Goal: Transaction & Acquisition: Purchase product/service

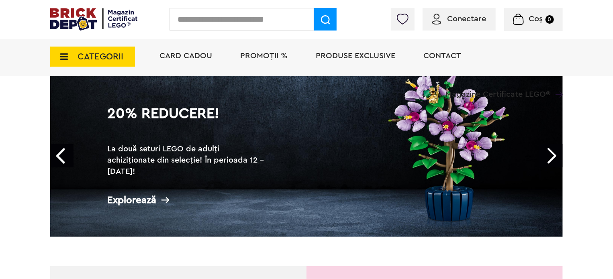
scroll to position [40, 0]
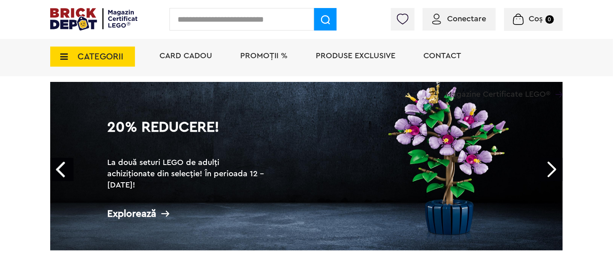
click at [557, 170] on link "Next" at bounding box center [550, 169] width 23 height 23
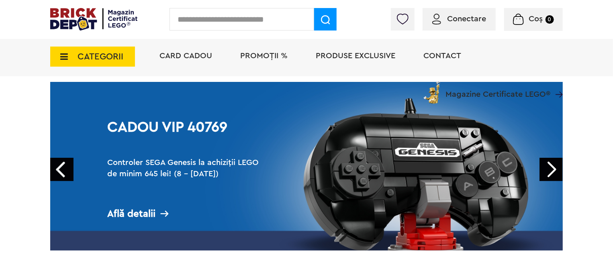
click at [557, 170] on link "Next" at bounding box center [550, 169] width 23 height 23
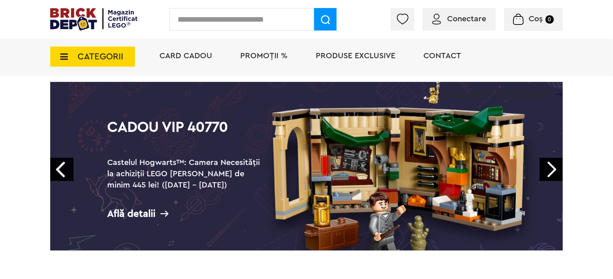
click at [557, 170] on link "Next" at bounding box center [550, 169] width 23 height 23
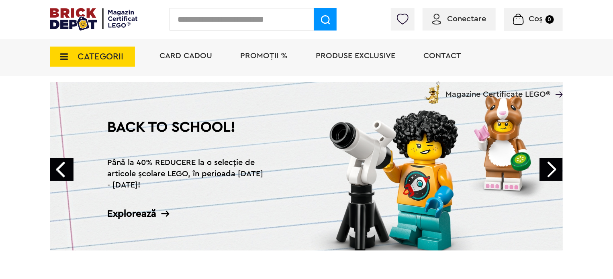
click at [557, 170] on link "Next" at bounding box center [550, 169] width 23 height 23
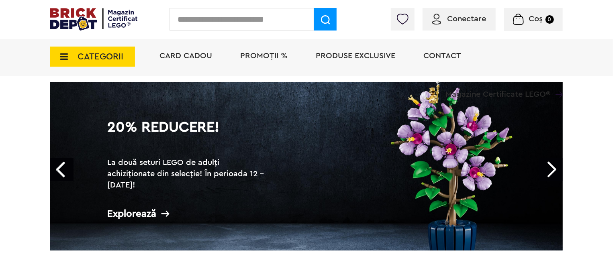
click at [150, 213] on div "Explorează" at bounding box center [187, 214] width 161 height 10
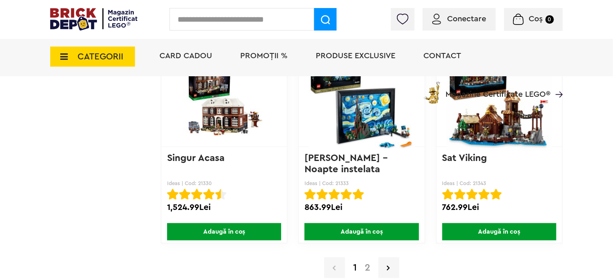
scroll to position [6444, 0]
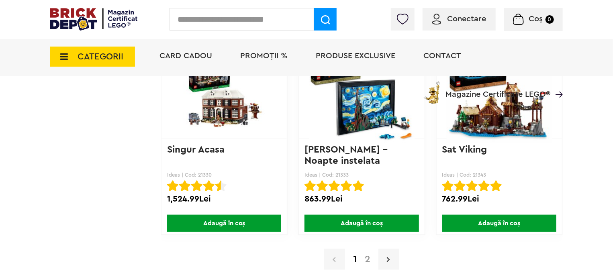
click at [391, 252] on link at bounding box center [388, 259] width 21 height 21
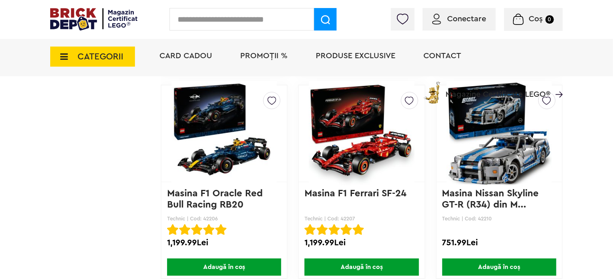
scroll to position [4778, 0]
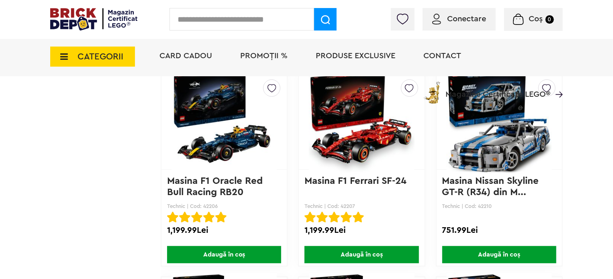
click at [514, 249] on span "Adaugă în coș" at bounding box center [499, 254] width 114 height 17
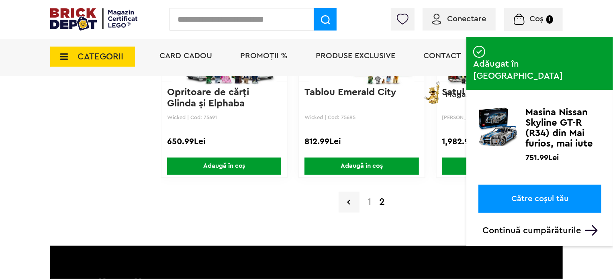
scroll to position [5340, 0]
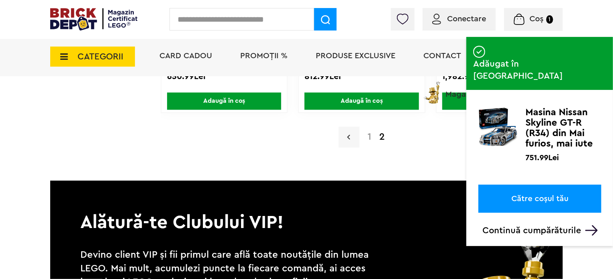
click at [353, 133] on link at bounding box center [348, 137] width 21 height 21
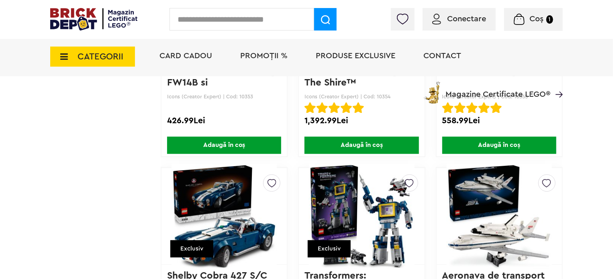
scroll to position [5621, 0]
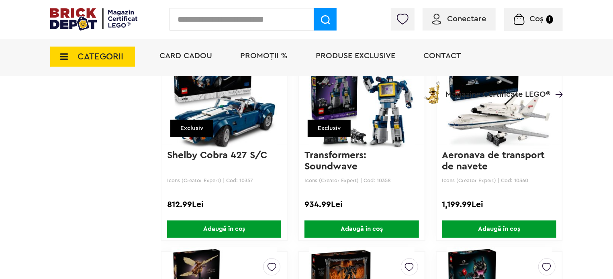
click at [228, 220] on span "Adaugă în coș" at bounding box center [224, 228] width 114 height 17
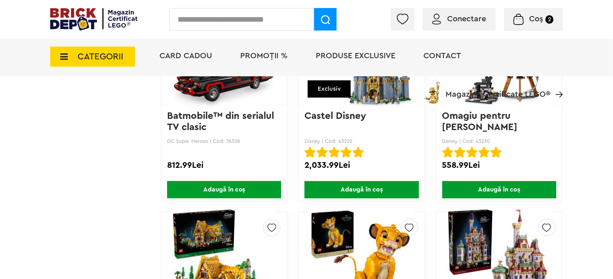
scroll to position [2770, 0]
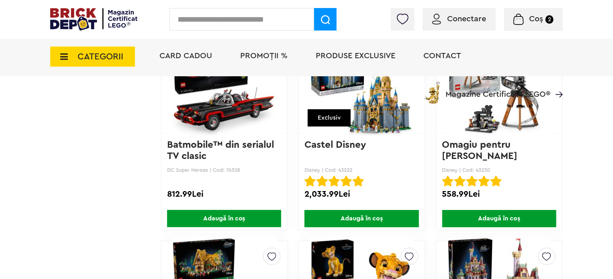
click at [230, 210] on span "Adaugă în coș" at bounding box center [224, 218] width 114 height 17
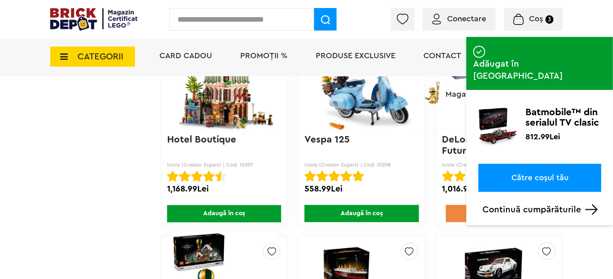
scroll to position [3814, 0]
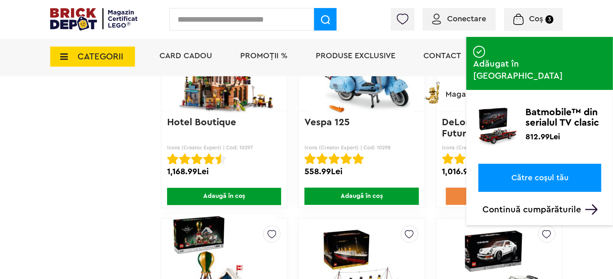
click at [390, 196] on span "Adaugă în coș" at bounding box center [361, 196] width 114 height 17
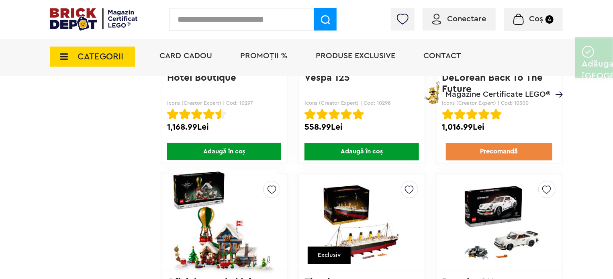
scroll to position [3935, 0]
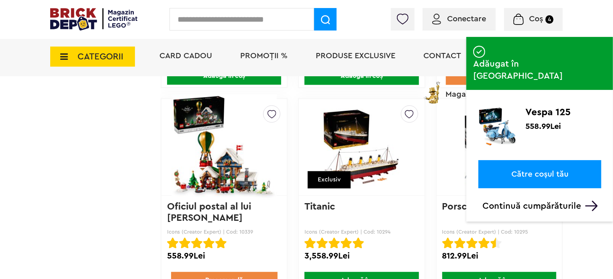
click at [541, 160] on link "Către coșul tău" at bounding box center [539, 174] width 123 height 28
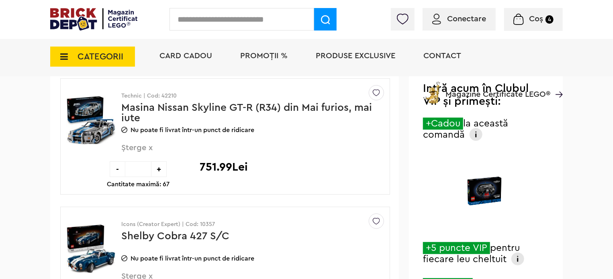
scroll to position [80, 0]
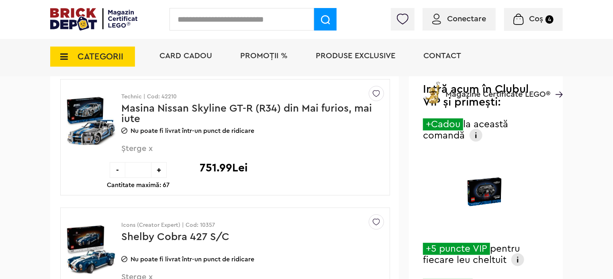
click at [118, 170] on div "-" at bounding box center [118, 170] width 16 height 16
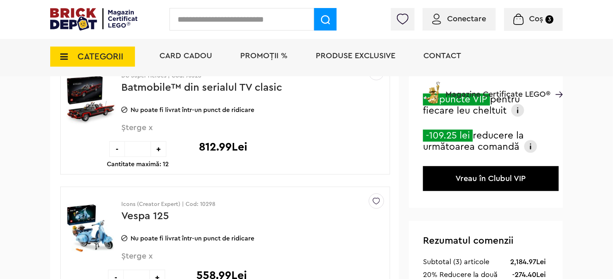
scroll to position [321, 0]
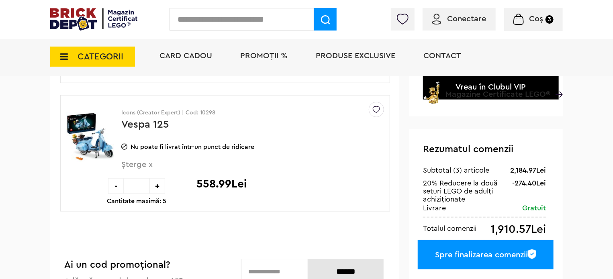
click at [111, 189] on div "-" at bounding box center [116, 186] width 16 height 16
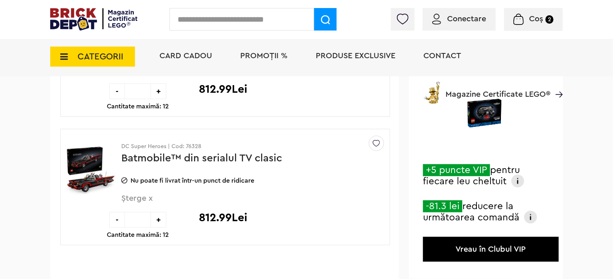
scroll to position [161, 0]
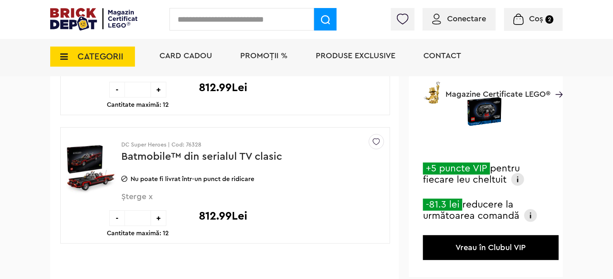
click at [530, 216] on img at bounding box center [530, 215] width 13 height 13
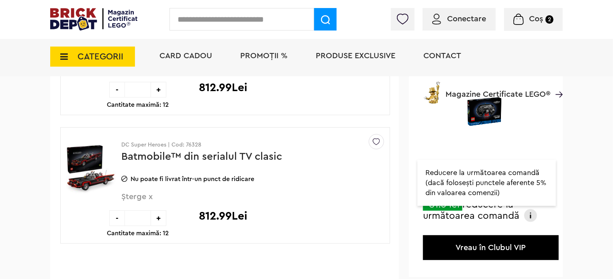
click at [530, 216] on img at bounding box center [530, 215] width 13 height 13
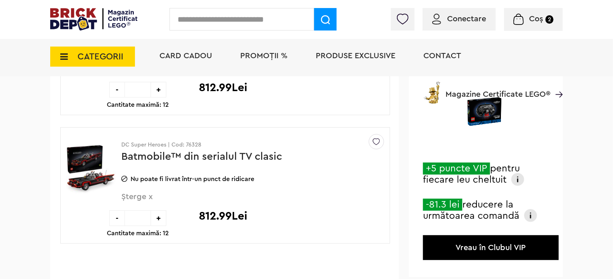
click at [515, 181] on img at bounding box center [517, 179] width 13 height 13
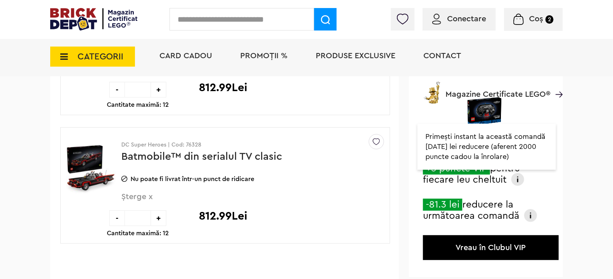
click at [515, 181] on img at bounding box center [517, 179] width 13 height 13
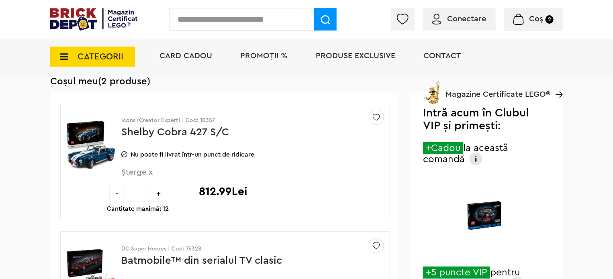
scroll to position [40, 0]
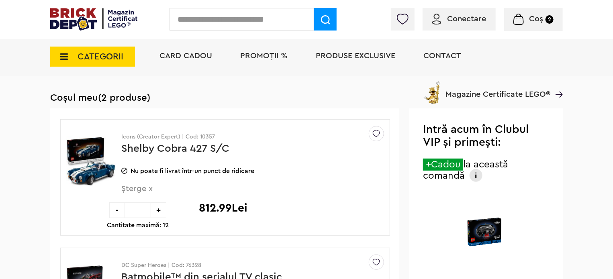
click at [475, 178] on img at bounding box center [475, 175] width 13 height 13
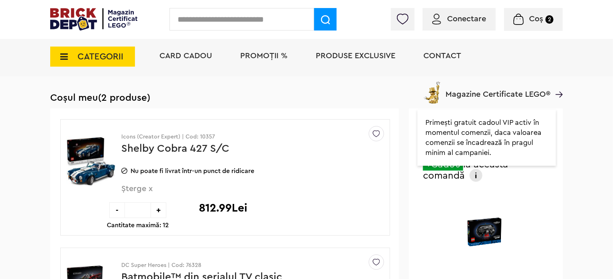
click at [475, 178] on img at bounding box center [475, 175] width 13 height 13
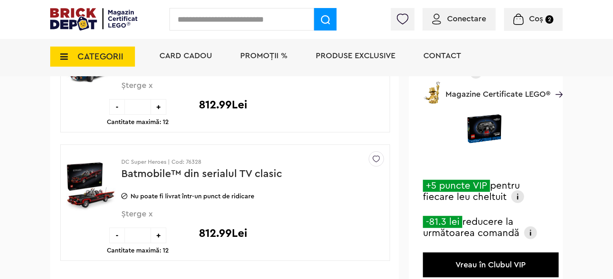
scroll to position [0, 0]
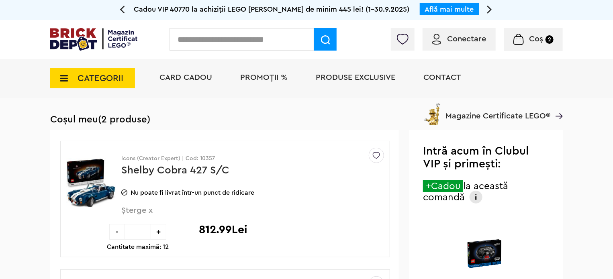
click at [82, 41] on img at bounding box center [93, 39] width 87 height 22
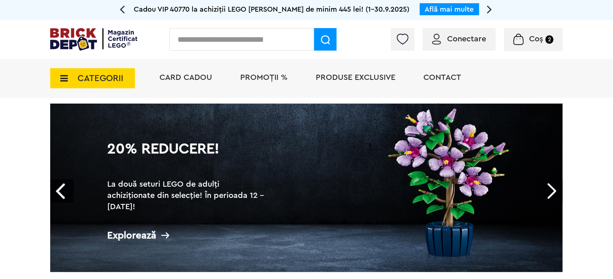
click at [116, 234] on div "Explorează" at bounding box center [187, 235] width 161 height 10
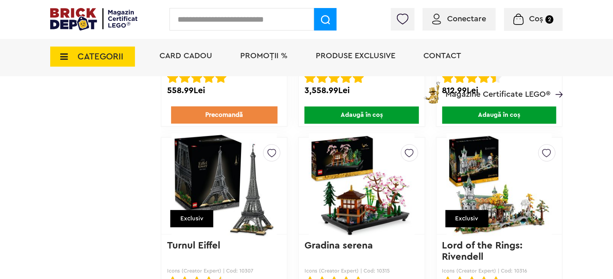
scroll to position [4055, 0]
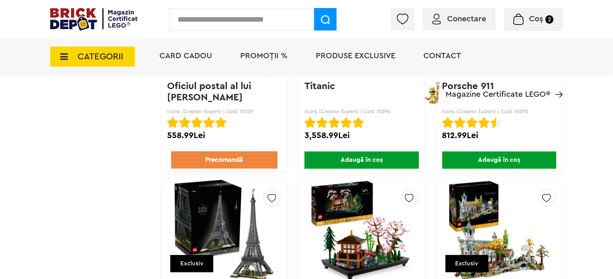
click at [361, 155] on span "Adaugă în coș" at bounding box center [361, 159] width 114 height 17
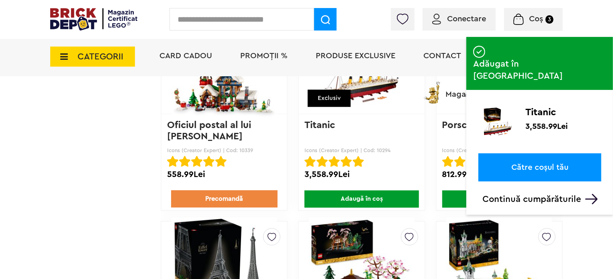
scroll to position [4015, 0]
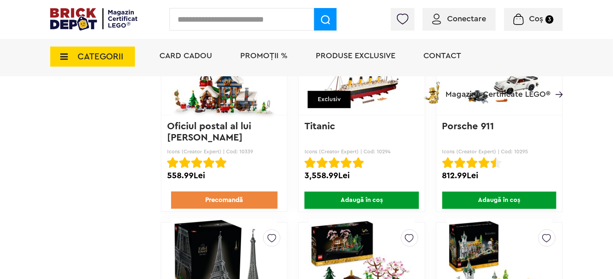
click at [543, 20] on span "Coș" at bounding box center [536, 19] width 14 height 8
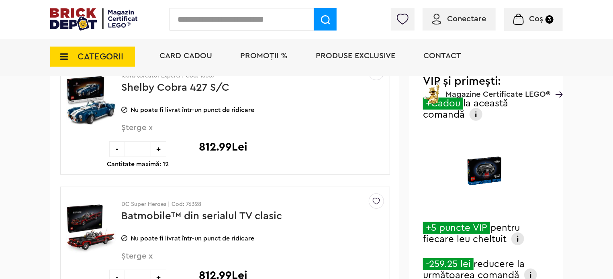
scroll to position [120, 0]
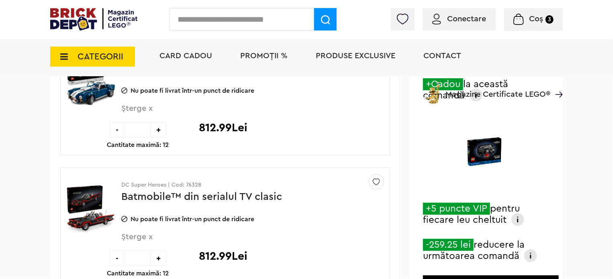
click at [116, 126] on div "-" at bounding box center [117, 130] width 16 height 16
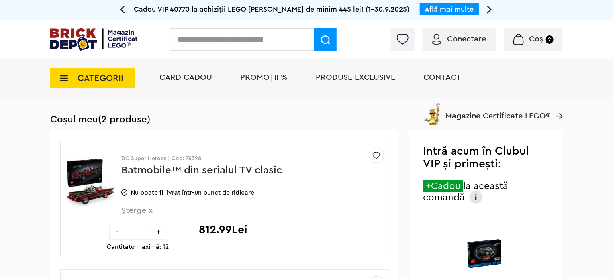
click at [468, 41] on span "Conectare" at bounding box center [466, 39] width 39 height 8
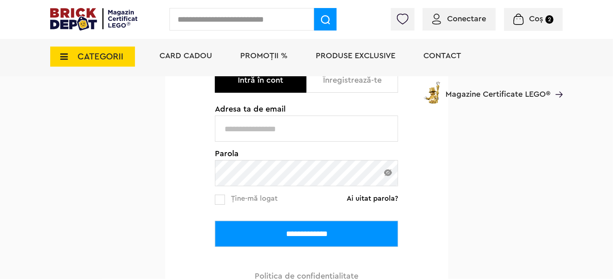
scroll to position [120, 0]
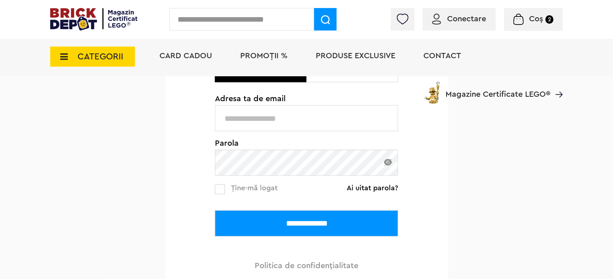
type input "**********"
click at [291, 225] on input "**********" at bounding box center [306, 223] width 183 height 26
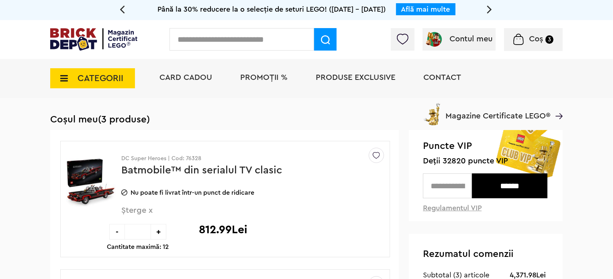
click at [456, 181] on input "text" at bounding box center [447, 185] width 49 height 25
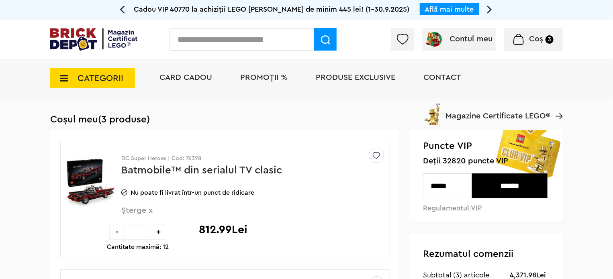
click at [517, 183] on input "******" at bounding box center [509, 185] width 75 height 25
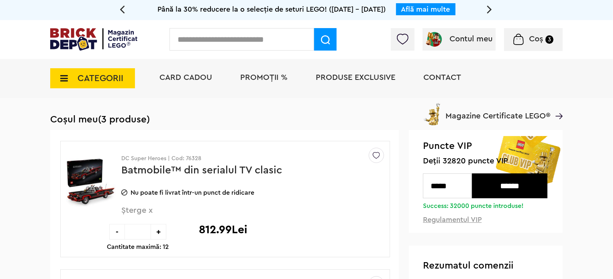
drag, startPoint x: 458, startPoint y: 185, endPoint x: 440, endPoint y: 189, distance: 18.4
click at [440, 189] on input "*****" at bounding box center [447, 185] width 49 height 25
click at [522, 188] on input "******" at bounding box center [509, 185] width 75 height 25
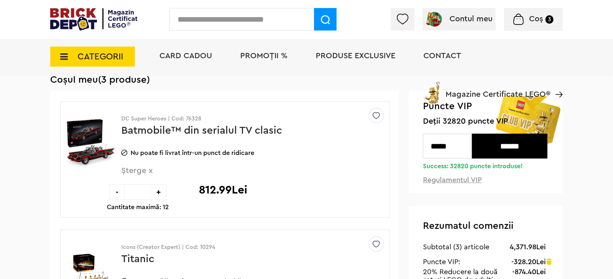
scroll to position [40, 0]
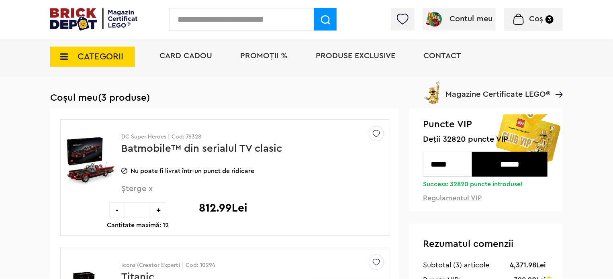
drag, startPoint x: 465, startPoint y: 163, endPoint x: 410, endPoint y: 163, distance: 54.2
click at [410, 163] on div "Puncte VIP Deții 32820 puncte VIP ***** ****** Success: 32820 puncte introduse!…" at bounding box center [486, 159] width 154 height 103
type input "*"
click at [493, 168] on input "******" at bounding box center [509, 164] width 75 height 25
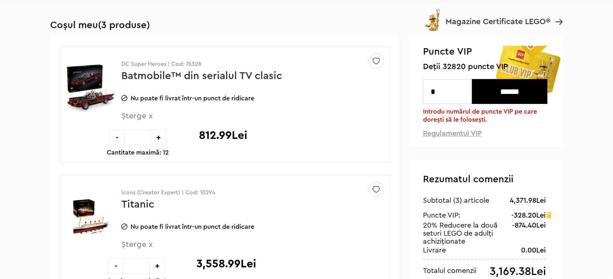
scroll to position [0, 0]
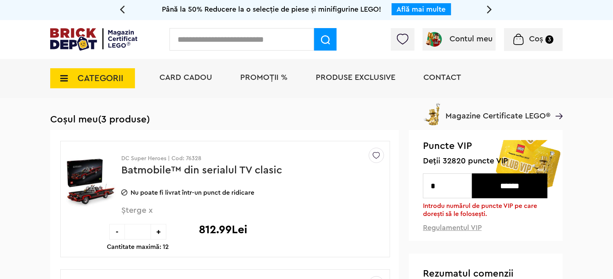
click at [460, 189] on input "*" at bounding box center [447, 185] width 49 height 25
click at [511, 187] on input "******" at bounding box center [509, 185] width 75 height 25
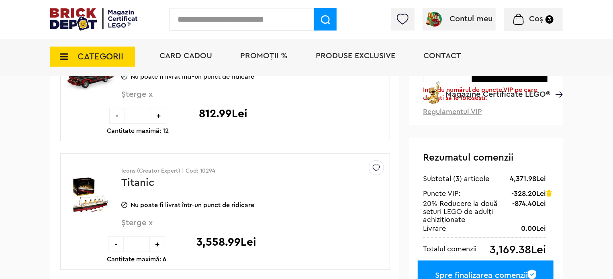
scroll to position [161, 0]
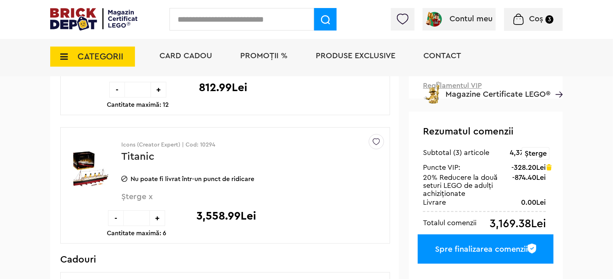
click at [551, 170] on img at bounding box center [549, 167] width 6 height 6
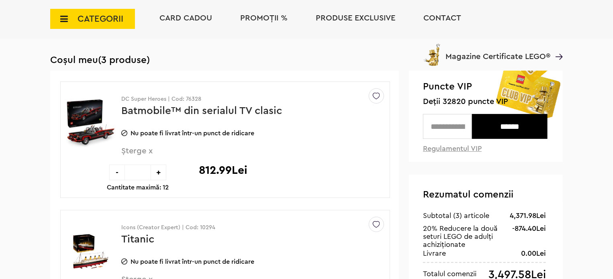
scroll to position [0, 0]
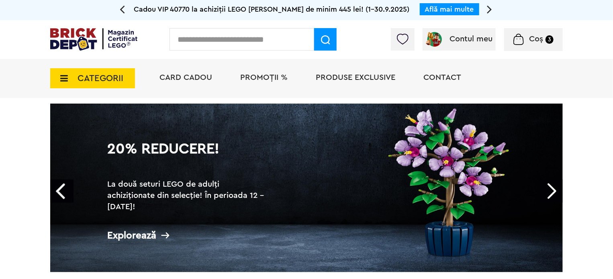
click at [235, 40] on input "text" at bounding box center [241, 39] width 145 height 22
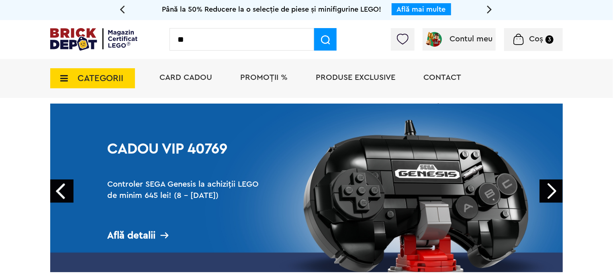
type input "*"
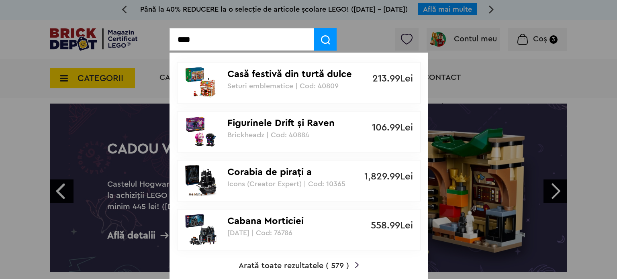
type input "****"
click at [248, 174] on p "Corabia de piraţi a căpitanului [PERSON_NAME]" at bounding box center [294, 173] width 134 height 12
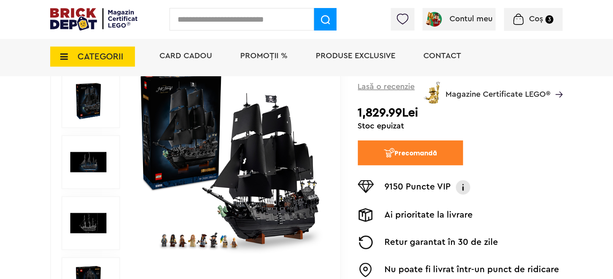
scroll to position [161, 0]
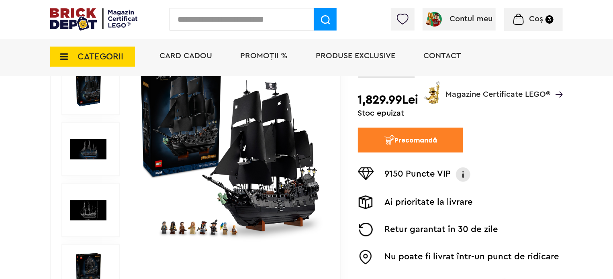
click at [467, 167] on img at bounding box center [463, 174] width 16 height 14
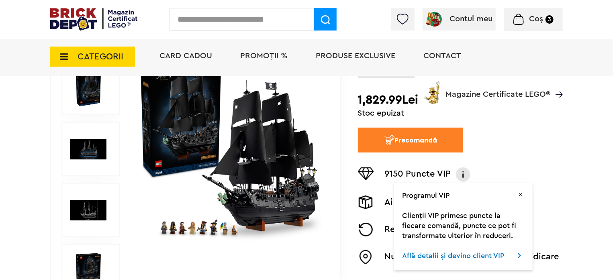
click at [500, 165] on div "9150 Puncte VIP Programul VIP Clienții VIP primesc puncte la fiecare comandă, p…" at bounding box center [460, 174] width 205 height 18
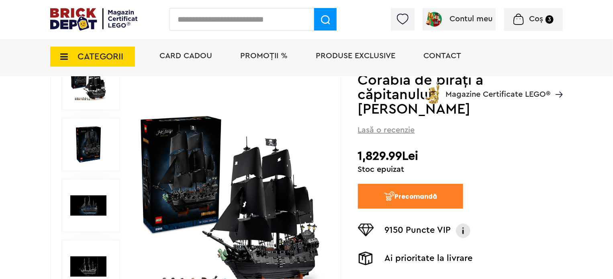
scroll to position [0, 0]
